Goal: Information Seeking & Learning: Learn about a topic

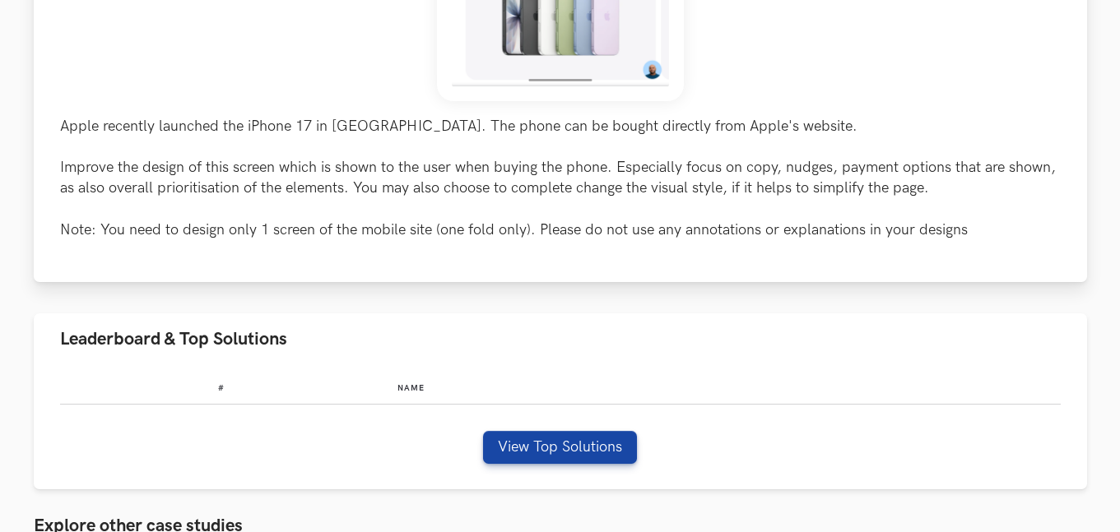
scroll to position [680, 0]
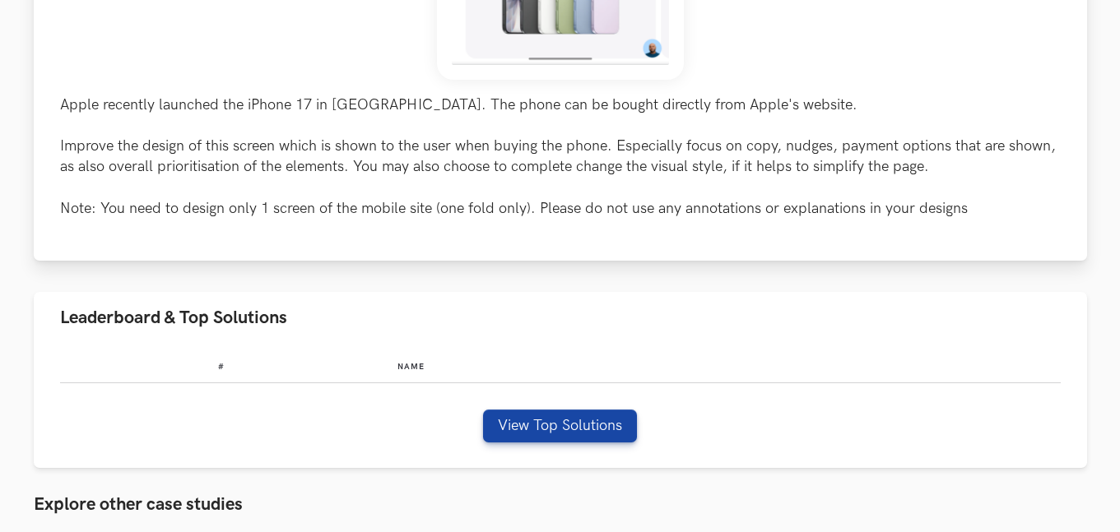
click at [234, 138] on p "Apple recently launched the iPhone 17 in [GEOGRAPHIC_DATA]. The phone can be bo…" at bounding box center [560, 157] width 1000 height 124
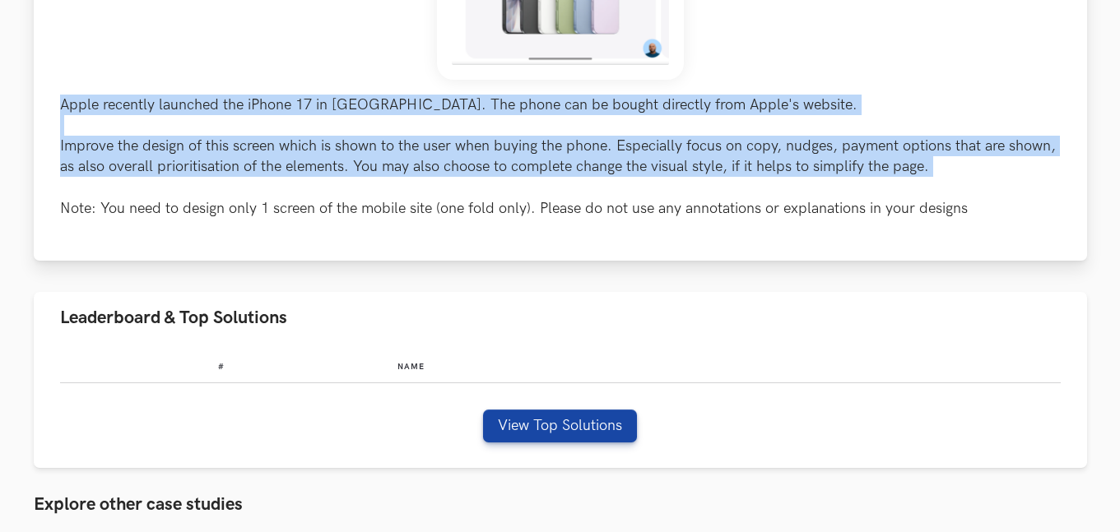
drag, startPoint x: 234, startPoint y: 138, endPoint x: 311, endPoint y: 111, distance: 81.2
click at [311, 111] on p "Apple recently launched the iPhone 17 in [GEOGRAPHIC_DATA]. The phone can be bo…" at bounding box center [560, 157] width 1000 height 124
copy p "Apple recently launched the iPhone 17 in [GEOGRAPHIC_DATA]. The phone can be bo…"
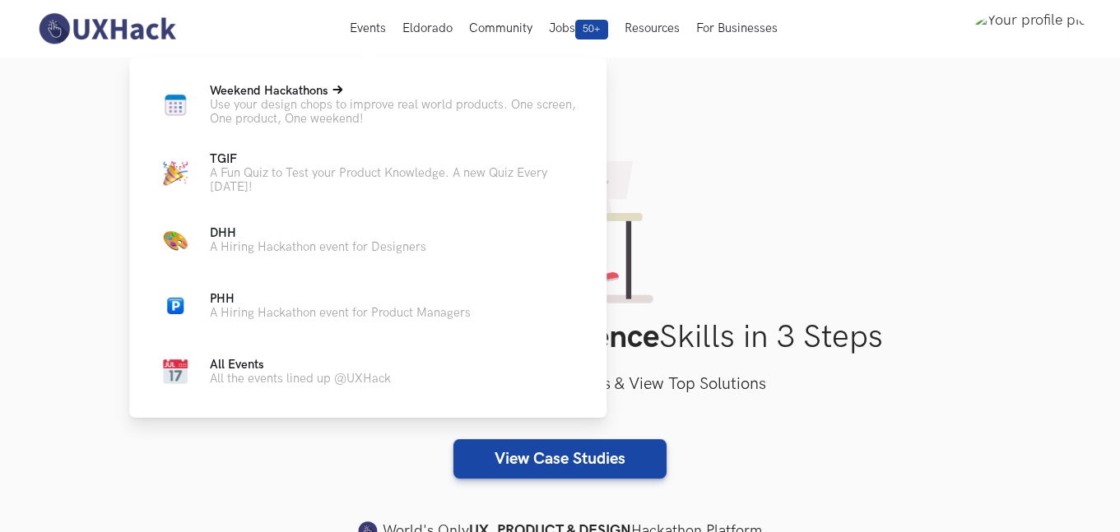
click at [321, 98] on p "Use your design chops to improve real world products. One screen, One product, …" at bounding box center [395, 112] width 370 height 28
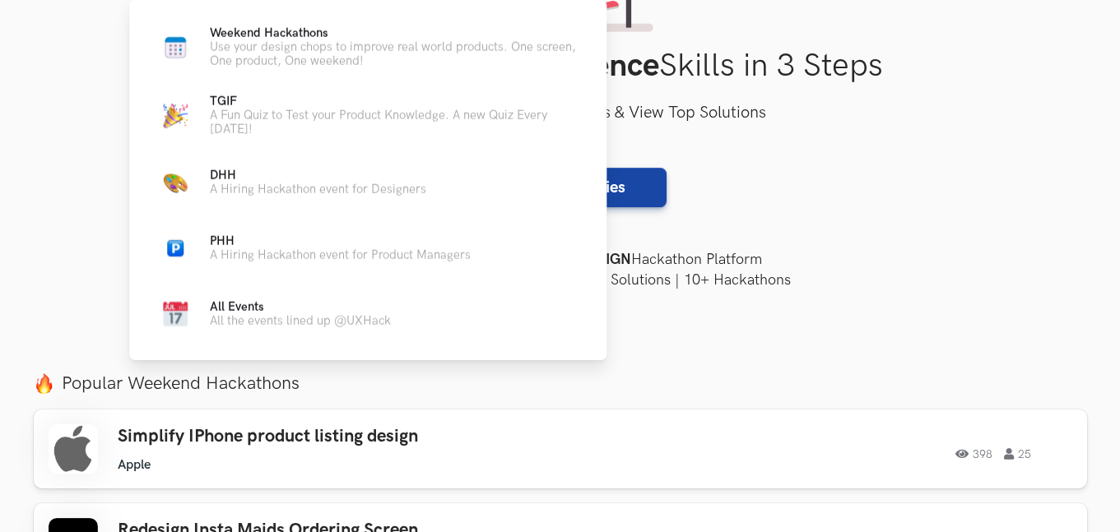
scroll to position [293, 0]
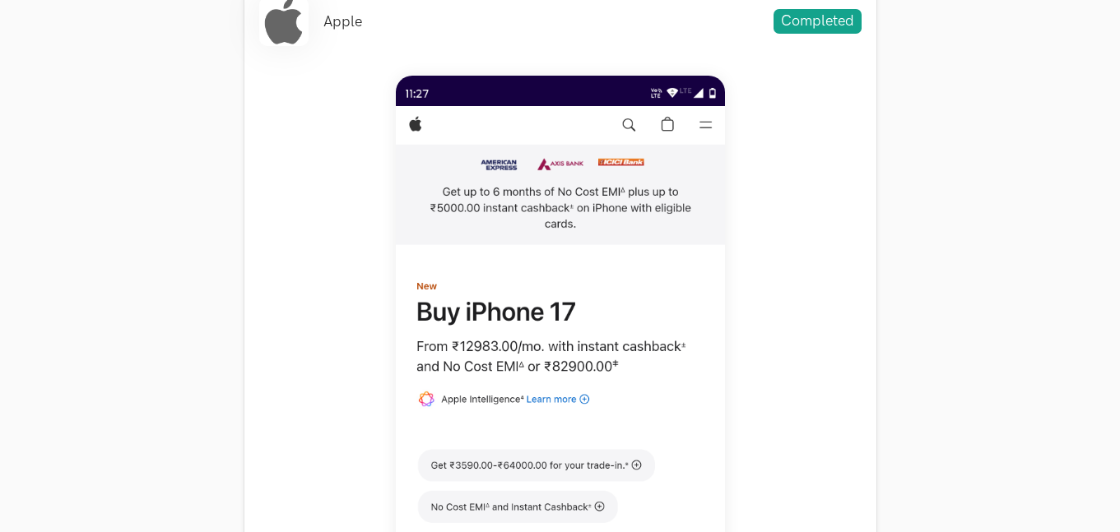
scroll to position [714, 0]
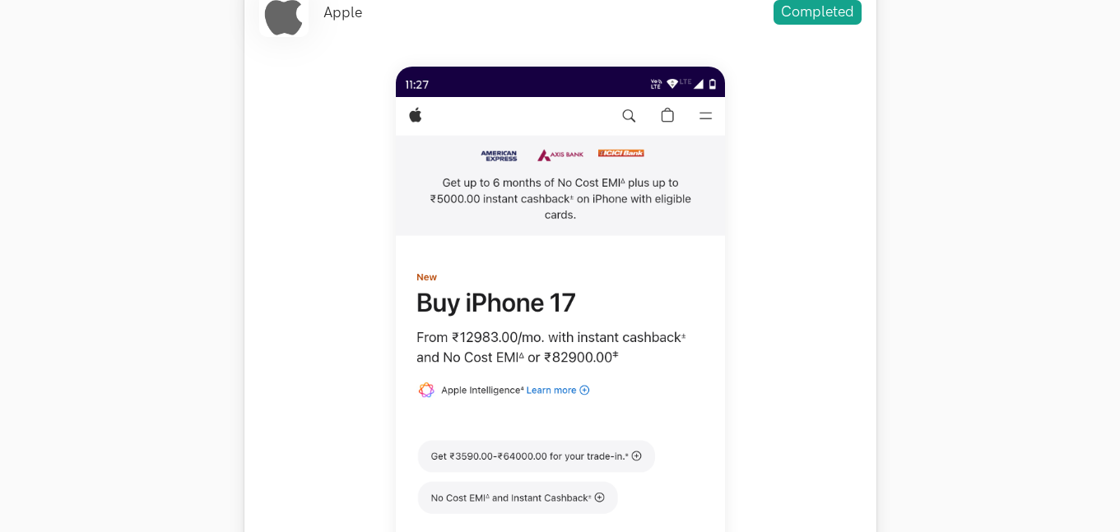
click at [504, 342] on img at bounding box center [560, 432] width 329 height 731
